Goal: Transaction & Acquisition: Purchase product/service

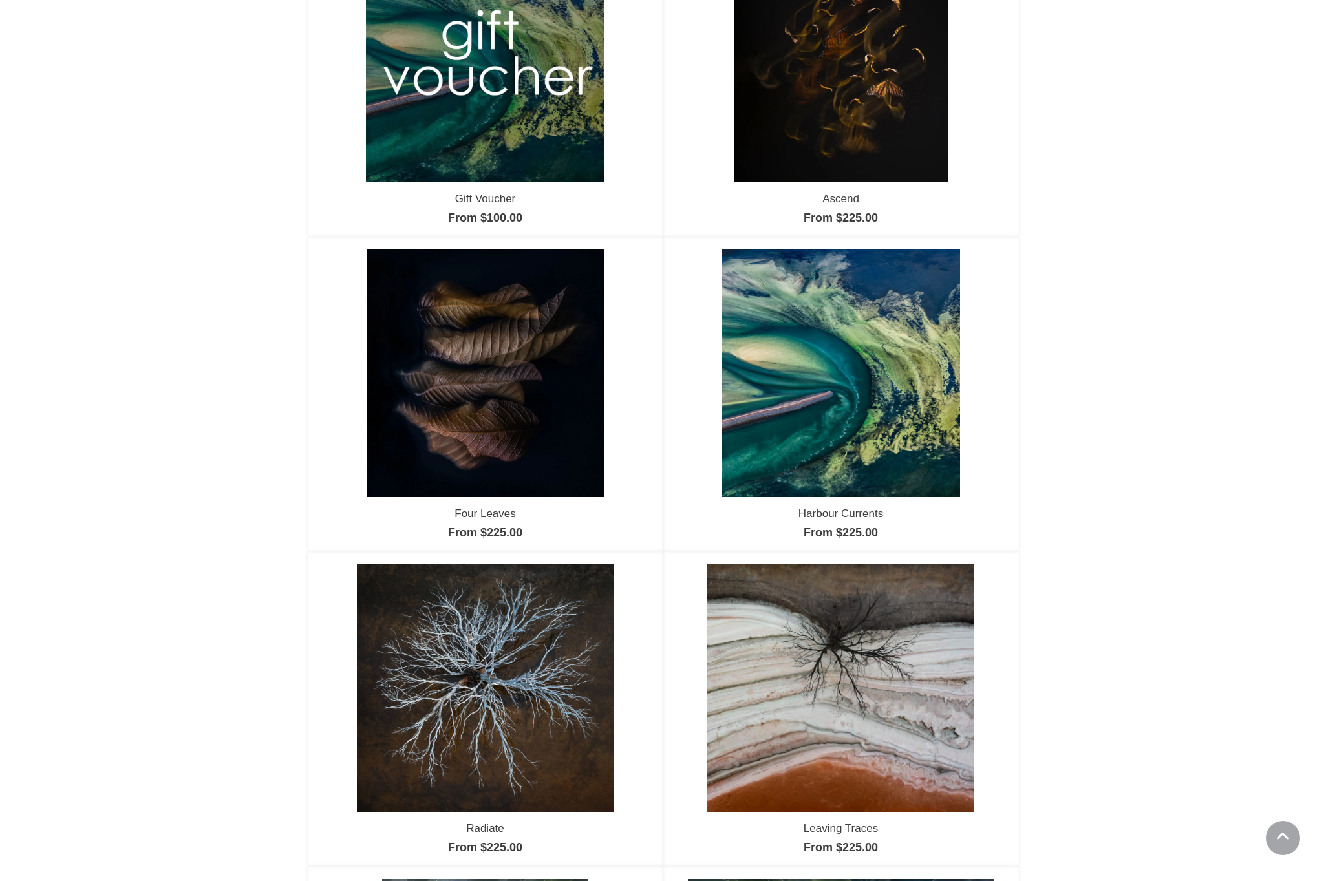
scroll to position [246, 0]
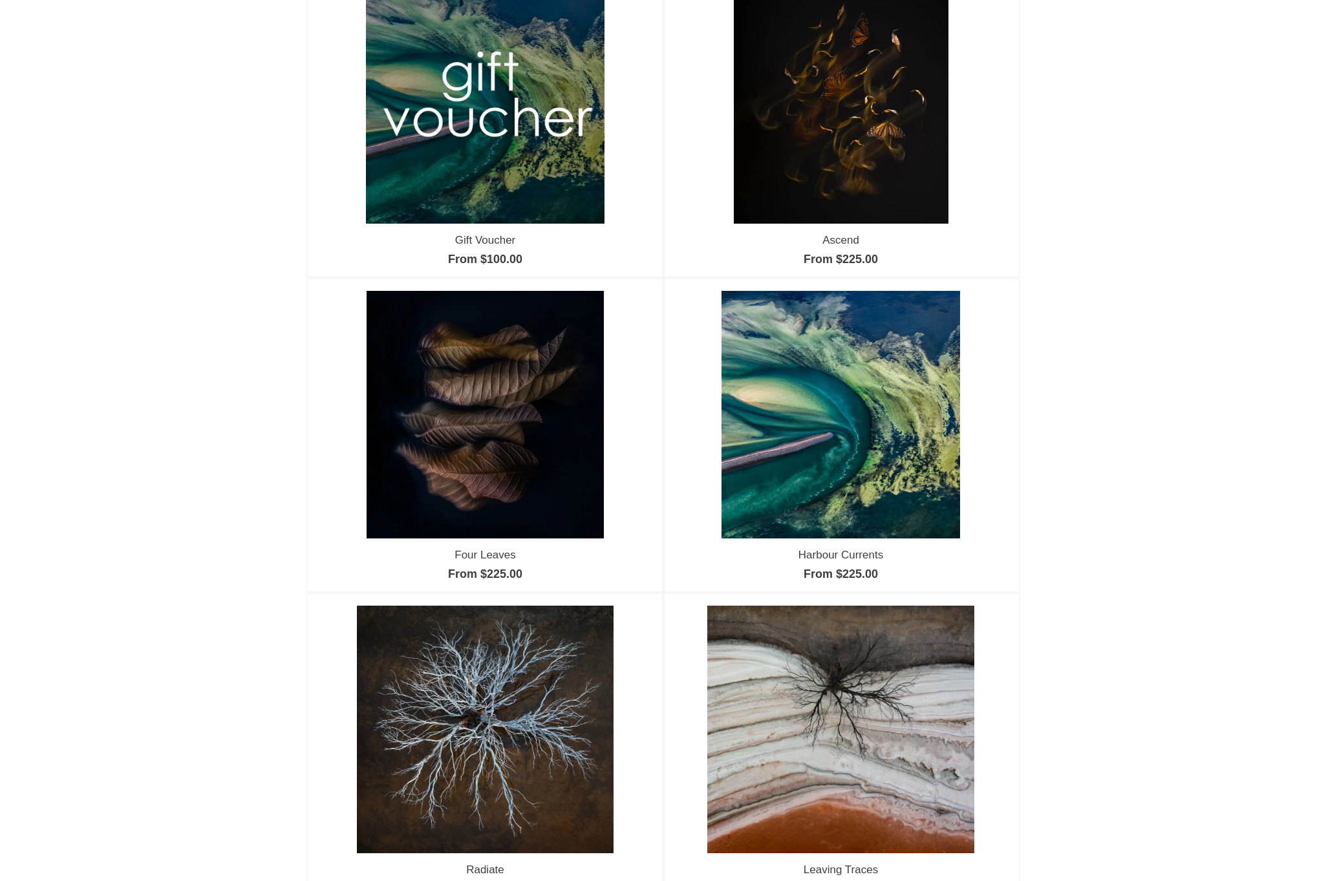
click at [842, 382] on img at bounding box center [840, 414] width 239 height 247
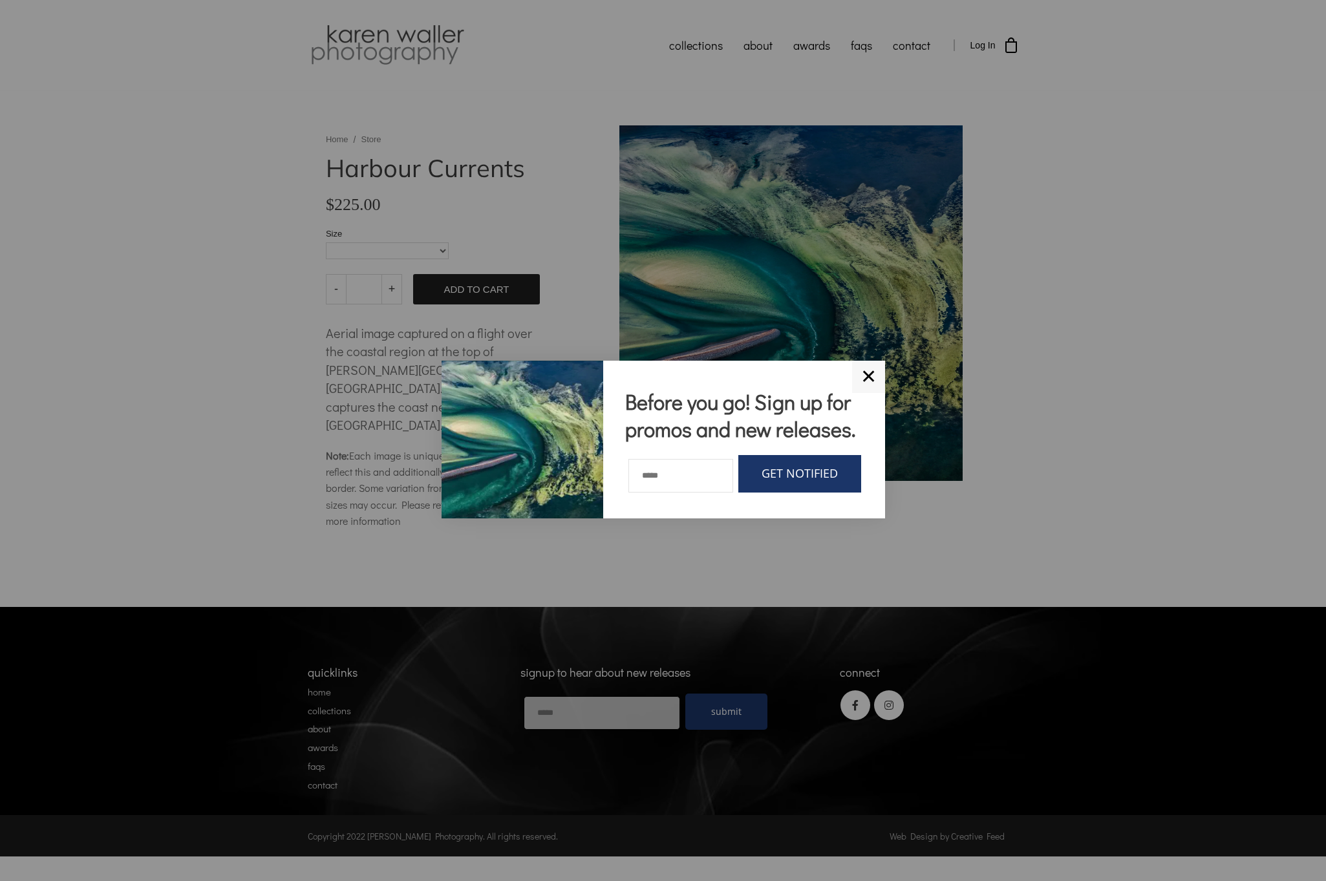
click at [863, 361] on link "✕" at bounding box center [868, 377] width 33 height 32
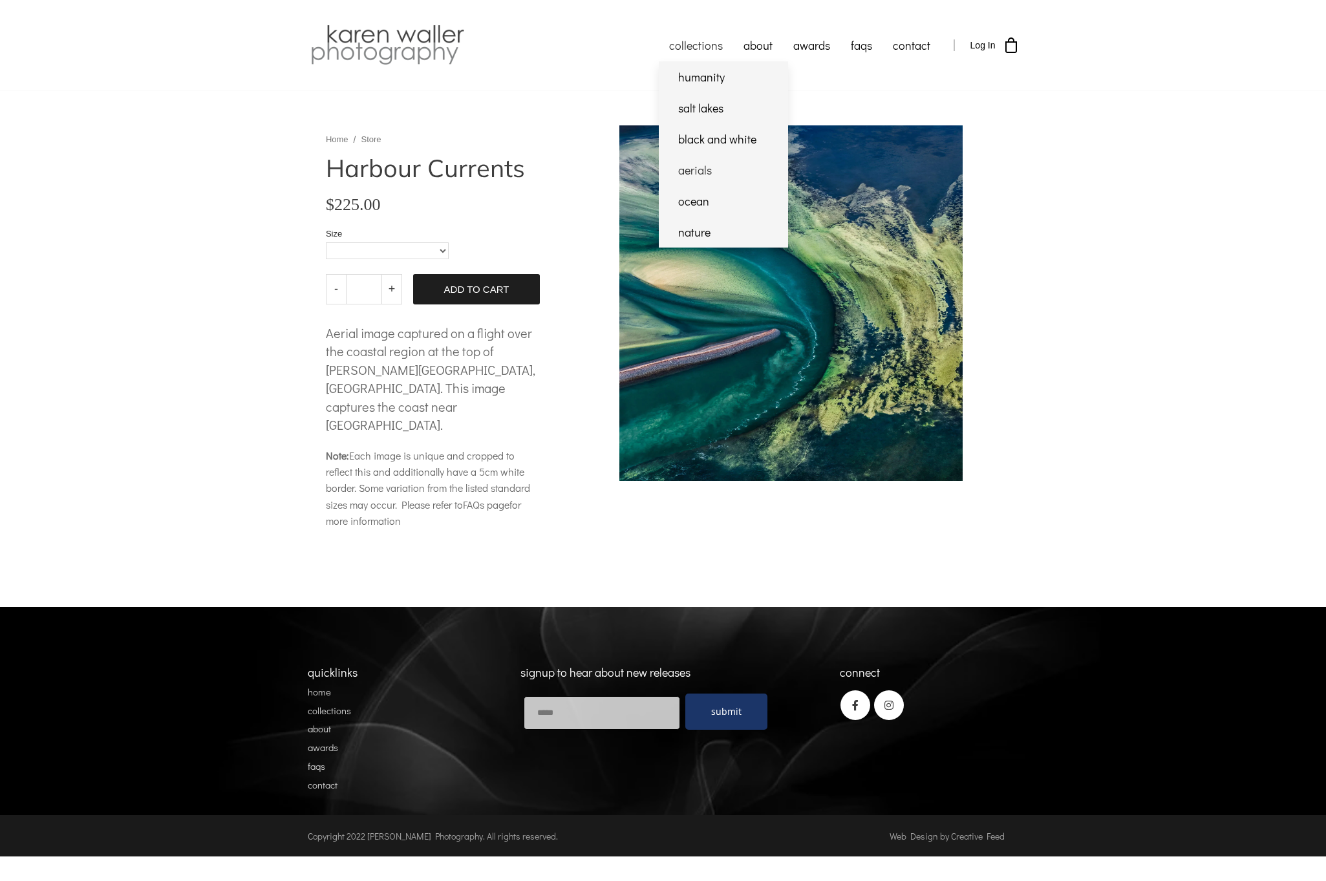
click at [690, 168] on link "aerials" at bounding box center [723, 169] width 129 height 31
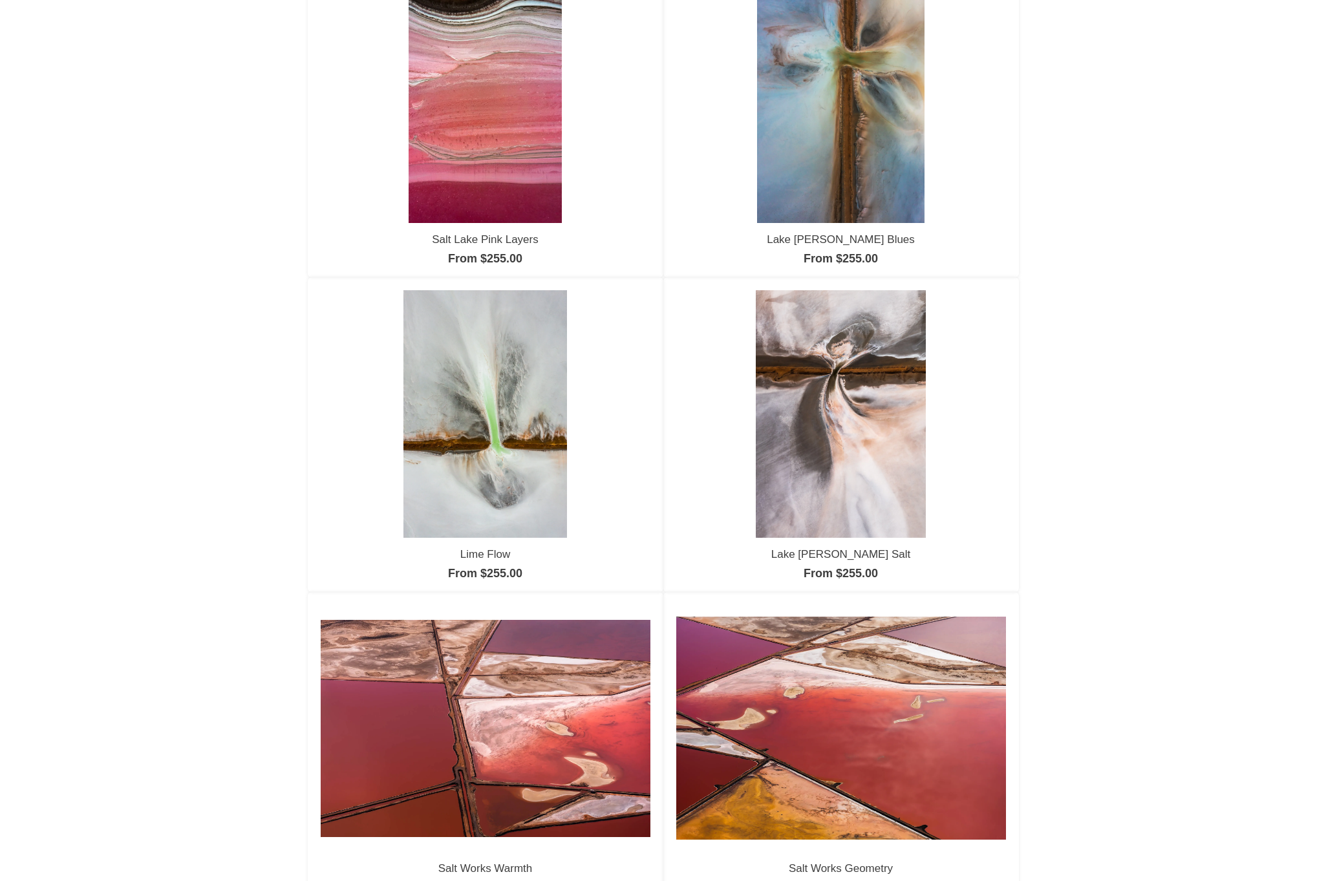
scroll to position [792, 0]
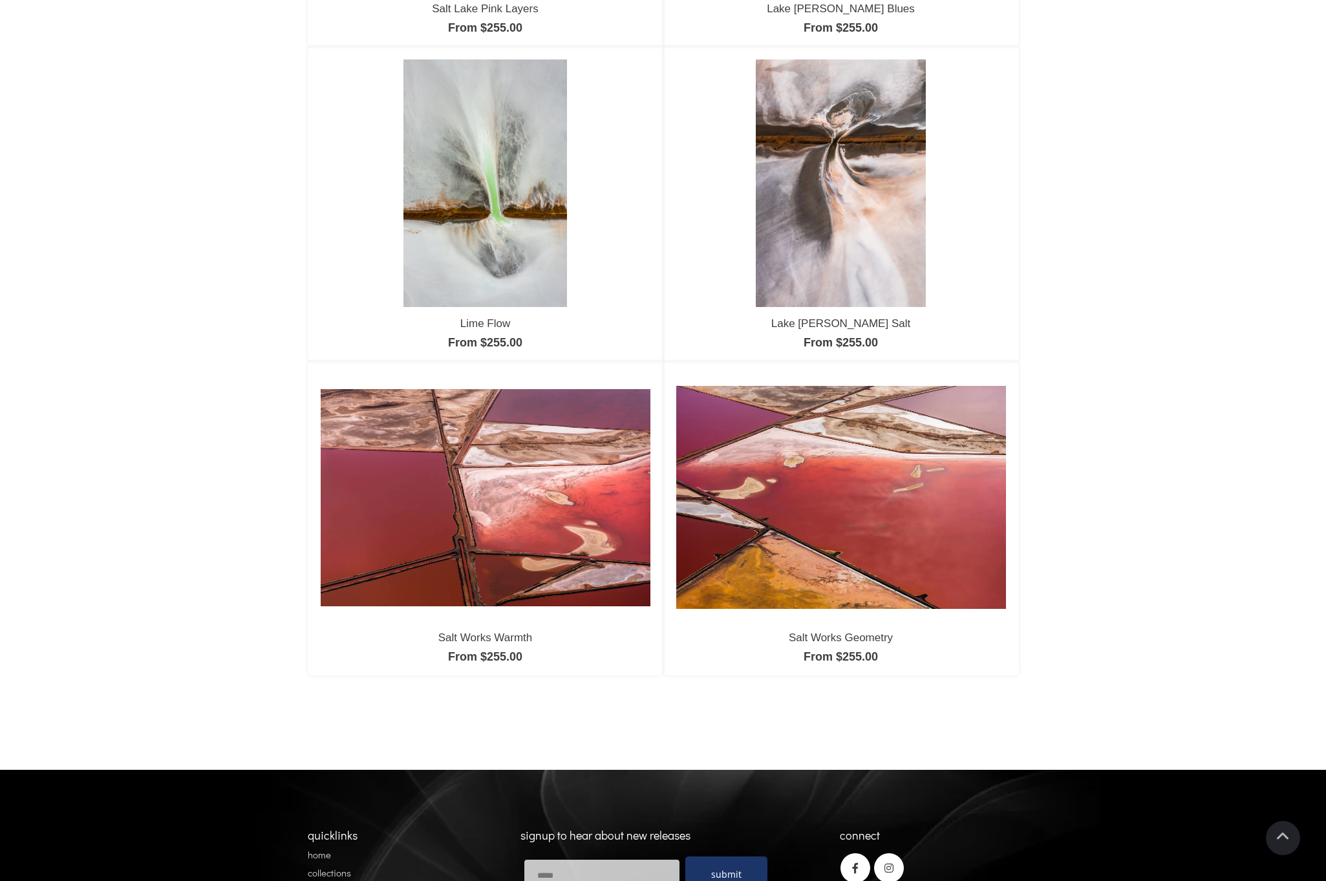
click at [816, 661] on link "From $255.00" at bounding box center [840, 656] width 74 height 13
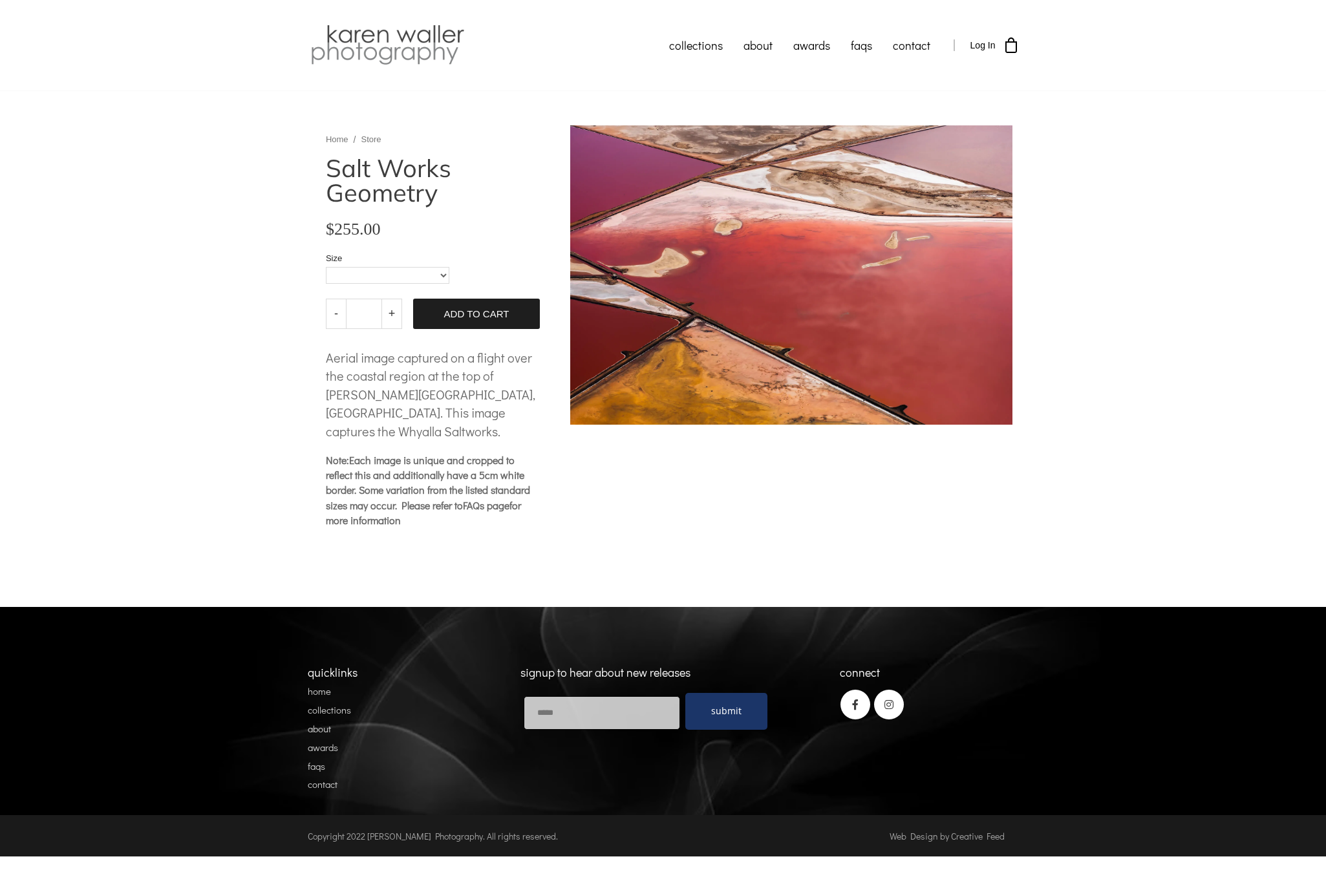
select select "**********"
